Goal: Task Accomplishment & Management: Manage account settings

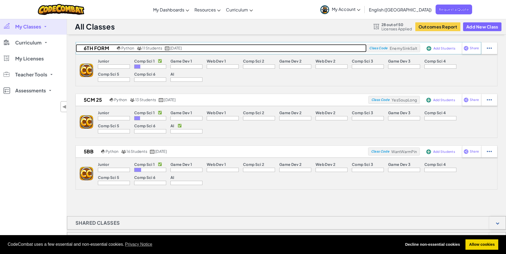
click at [92, 47] on h2 "6th Form" at bounding box center [96, 48] width 40 height 8
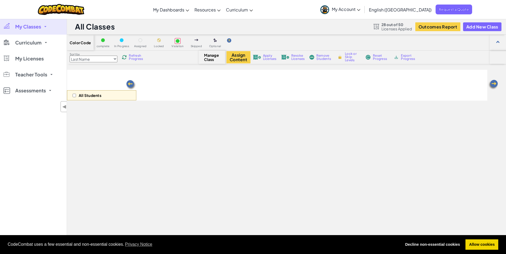
select select "560f1a9f22961295f9427742"
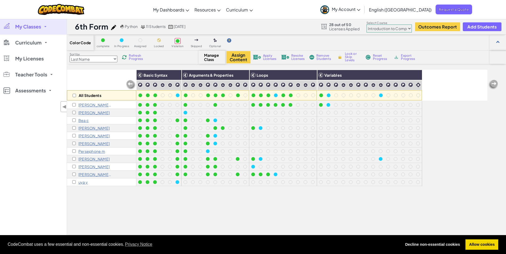
click at [89, 106] on p "[PERSON_NAME] 2" at bounding box center [94, 105] width 33 height 4
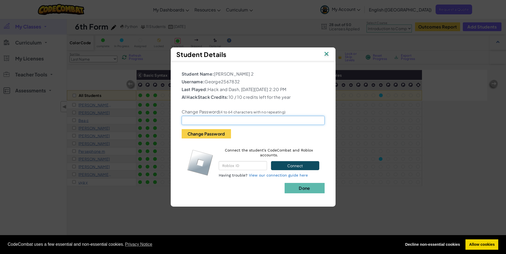
click at [193, 124] on input "text" at bounding box center [253, 120] width 143 height 9
click at [211, 125] on input "text" at bounding box center [253, 120] width 143 height 9
type input "Mabel1smydog"
click at [210, 136] on button "Change Password" at bounding box center [206, 133] width 49 height 9
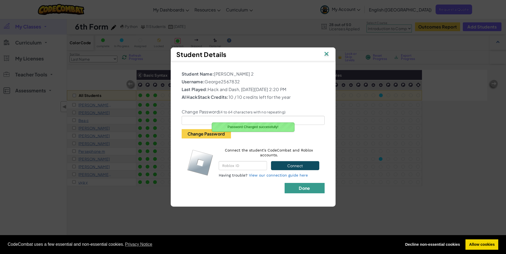
click at [310, 192] on button "Done" at bounding box center [305, 188] width 40 height 10
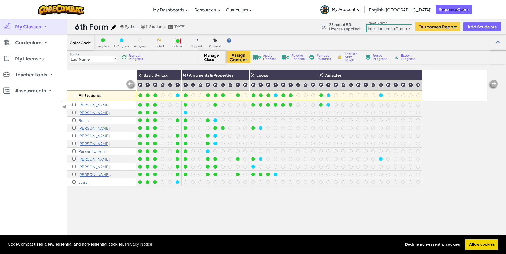
click at [89, 166] on p "[PERSON_NAME]" at bounding box center [93, 167] width 31 height 4
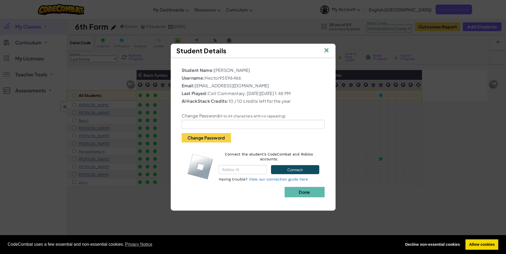
click at [326, 48] on img at bounding box center [326, 51] width 7 height 8
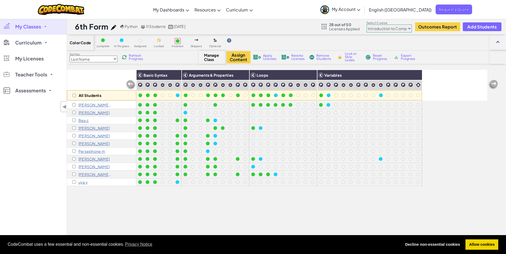
click at [89, 128] on p "[PERSON_NAME]" at bounding box center [93, 128] width 31 height 4
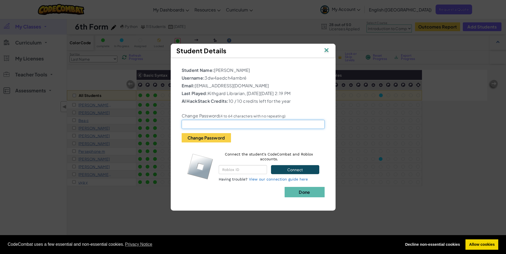
click at [216, 126] on input "text" at bounding box center [253, 124] width 143 height 9
click at [327, 48] on img at bounding box center [326, 51] width 7 height 8
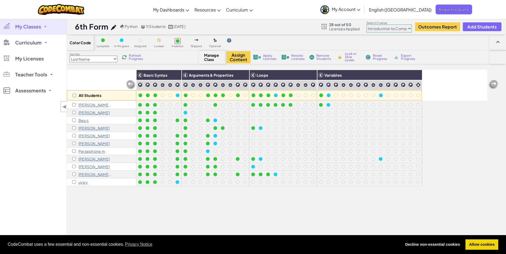
click at [81, 127] on p "[PERSON_NAME]" at bounding box center [93, 128] width 31 height 4
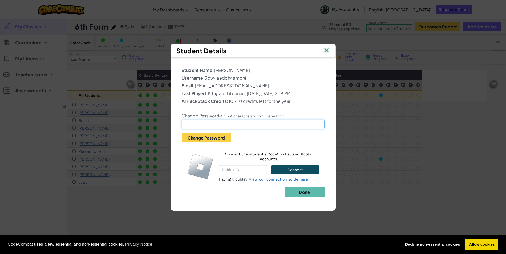
click at [213, 124] on input "text" at bounding box center [253, 124] width 143 height 9
type input "Gorillas1!"
click at [182, 133] on button "Change Password" at bounding box center [206, 137] width 49 height 9
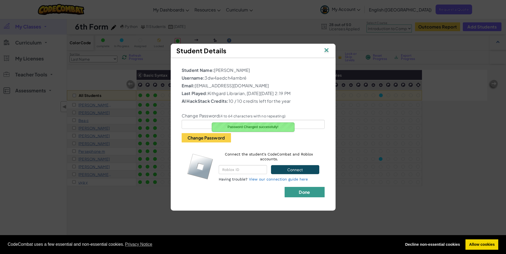
click at [306, 195] on b "Done" at bounding box center [304, 193] width 11 height 6
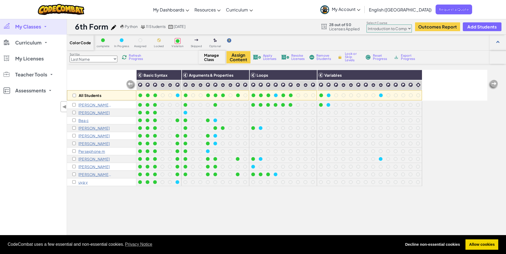
click at [81, 129] on p "[PERSON_NAME]" at bounding box center [93, 128] width 31 height 4
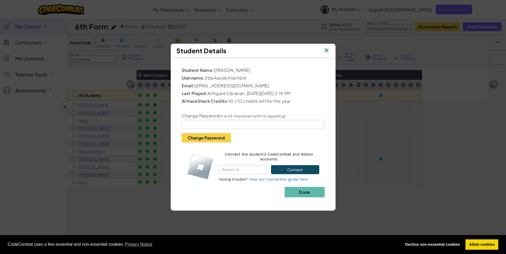
click at [325, 47] on img at bounding box center [326, 51] width 7 height 8
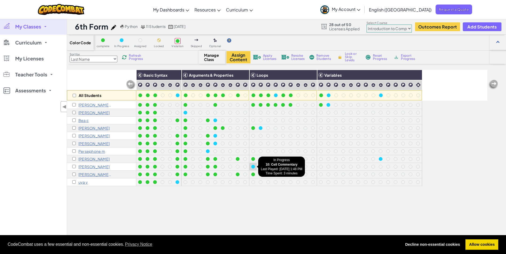
click at [254, 165] on div at bounding box center [253, 167] width 4 height 4
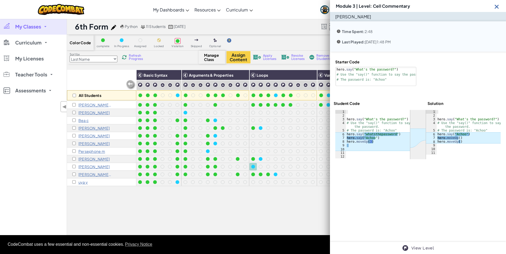
click at [497, 6] on img at bounding box center [496, 6] width 7 height 7
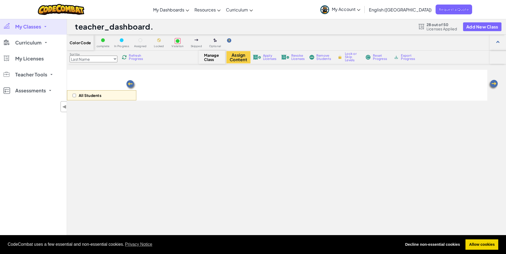
select select "560f1a9f22961295f9427742"
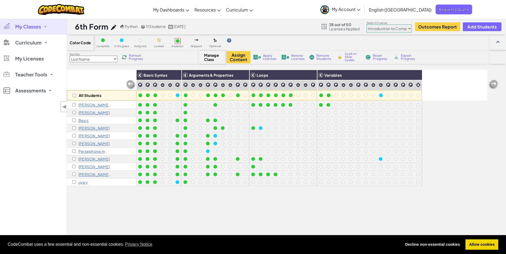
click at [88, 167] on p "[PERSON_NAME]" at bounding box center [93, 167] width 31 height 4
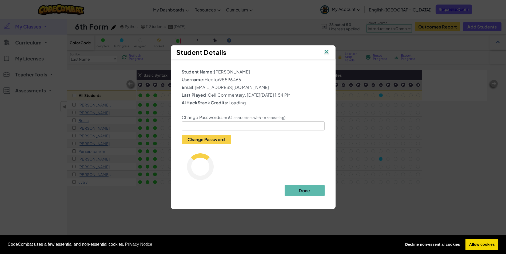
click at [327, 48] on img at bounding box center [326, 52] width 7 height 8
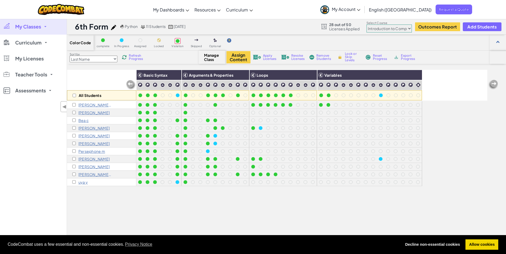
click at [271, 54] on span "Apply Licenses" at bounding box center [270, 57] width 14 height 6
click at [75, 95] on input "checkbox" at bounding box center [74, 95] width 3 height 3
checkbox input "true"
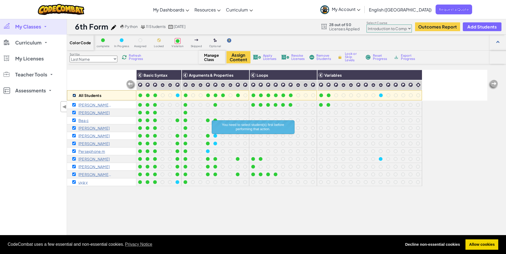
checkbox input "true"
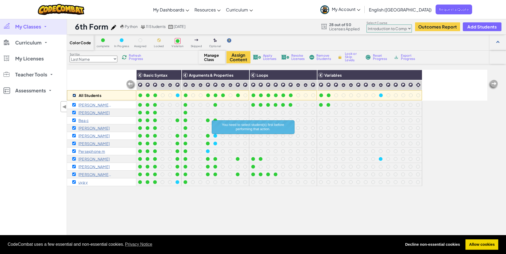
checkbox input "true"
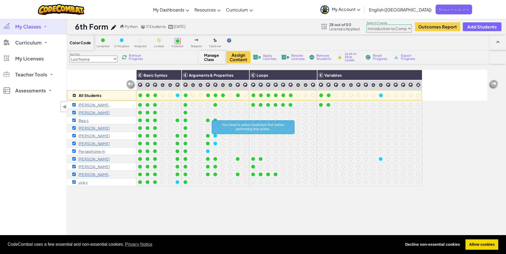
checkbox input "true"
click at [273, 57] on span "Apply Licenses" at bounding box center [270, 57] width 14 height 6
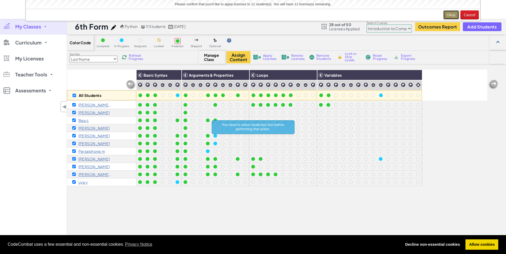
click at [447, 13] on button "Okay" at bounding box center [451, 14] width 16 height 9
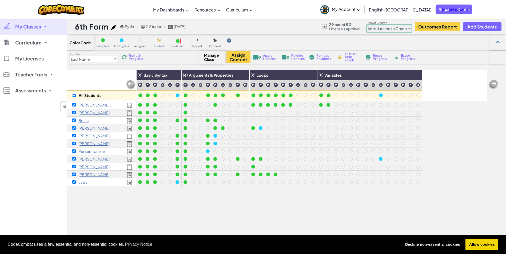
click at [101, 79] on div "All Students" at bounding box center [101, 85] width 69 height 31
click at [193, 127] on div at bounding box center [193, 128] width 4 height 4
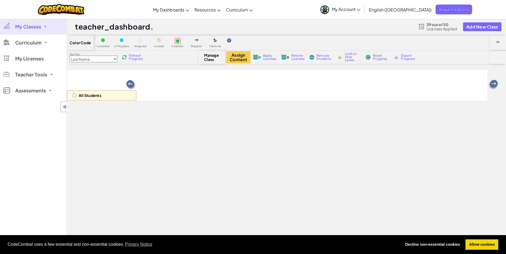
select select "560f1a9f22961295f9427742"
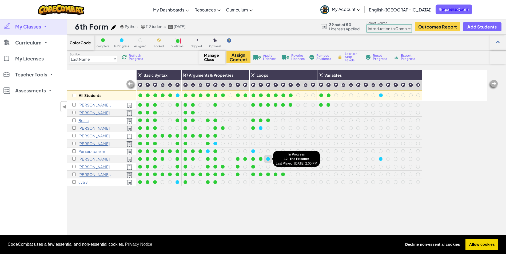
click at [268, 158] on div at bounding box center [268, 159] width 4 height 4
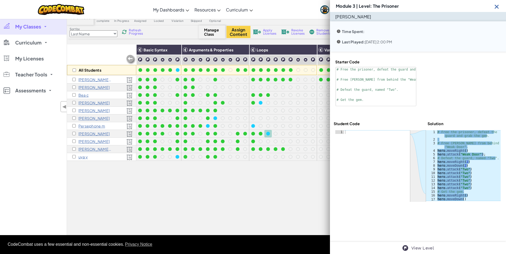
scroll to position [27, 0]
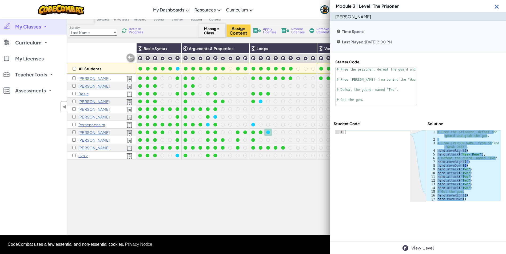
click at [498, 5] on img at bounding box center [496, 6] width 7 height 7
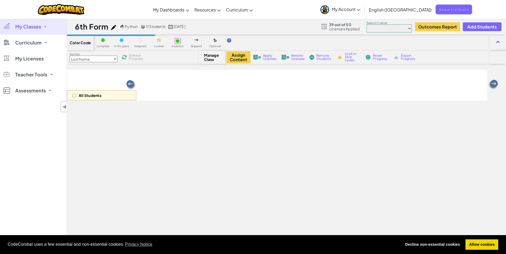
scroll to position [26, 0]
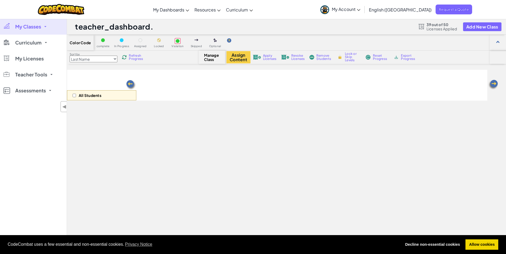
scroll to position [26, 0]
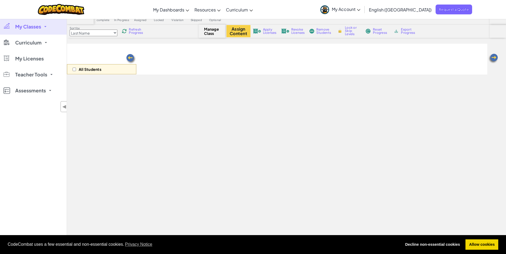
select select "560f1a9f22961295f9427742"
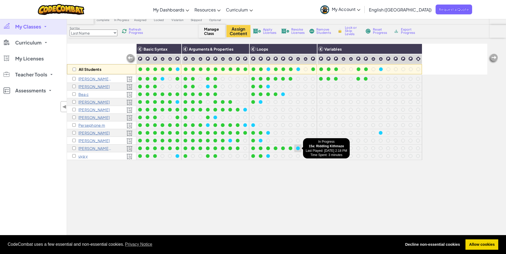
click at [298, 147] on div at bounding box center [298, 149] width 4 height 4
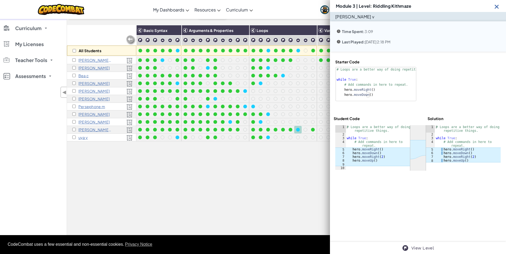
scroll to position [53, 0]
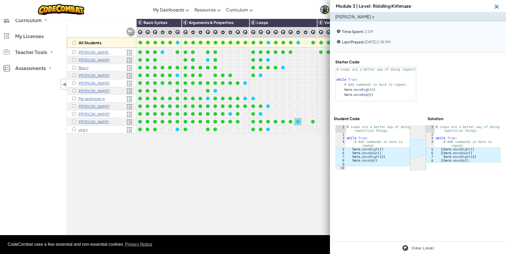
click at [496, 4] on img at bounding box center [496, 6] width 7 height 7
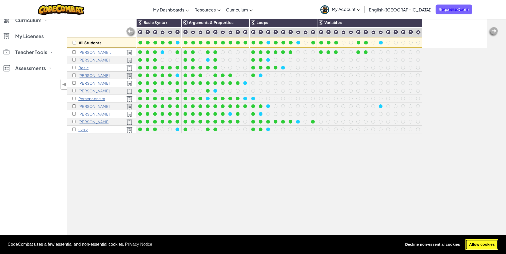
click at [490, 246] on link "Allow cookies" at bounding box center [481, 245] width 33 height 11
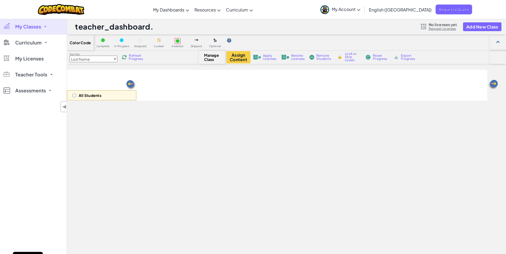
scroll to position [53, 0]
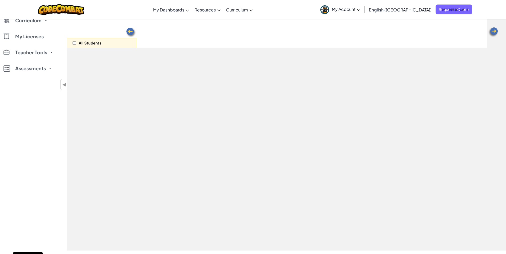
select select "560f1a9f22961295f9427742"
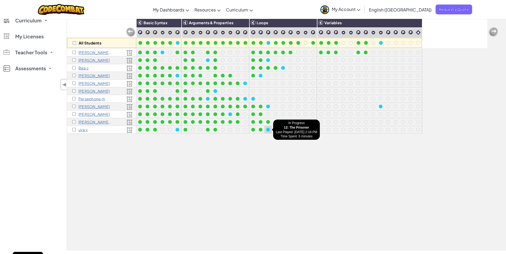
click at [268, 129] on div at bounding box center [268, 130] width 4 height 4
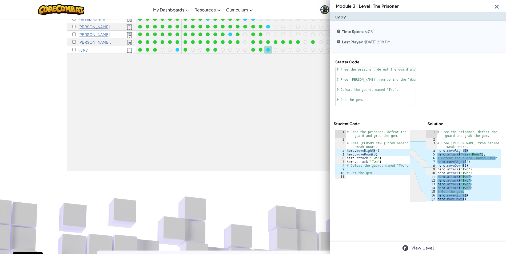
scroll to position [0, 0]
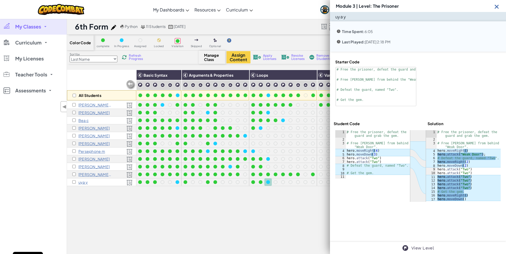
click at [498, 8] on img at bounding box center [496, 6] width 7 height 7
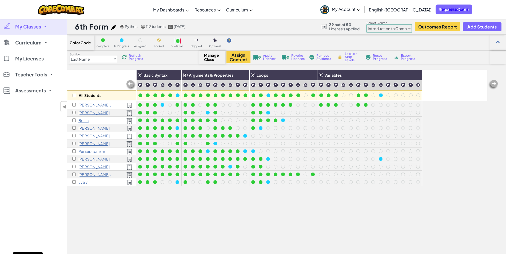
click at [268, 158] on div at bounding box center [268, 159] width 4 height 4
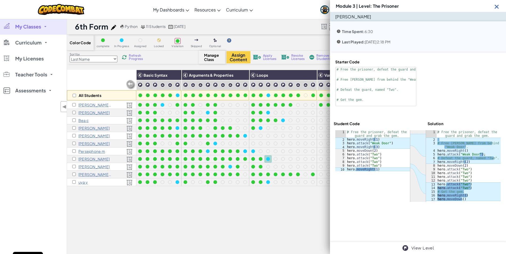
click at [499, 7] on img at bounding box center [496, 6] width 7 height 7
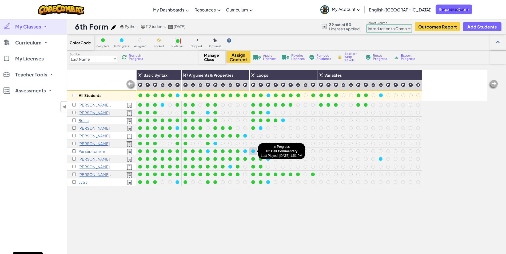
click at [252, 150] on div at bounding box center [253, 152] width 4 height 4
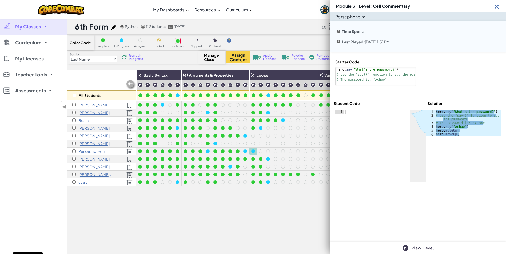
click at [498, 7] on img at bounding box center [496, 6] width 7 height 7
